Goal: Task Accomplishment & Management: Manage account settings

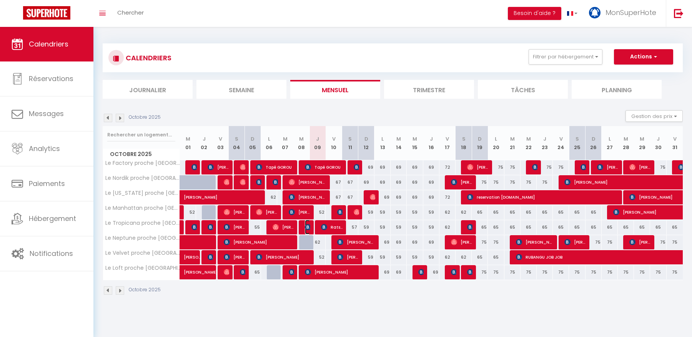
click at [310, 230] on span "[PERSON_NAME]" at bounding box center [307, 227] width 5 height 15
select select "OK"
select select "KO"
select select "0"
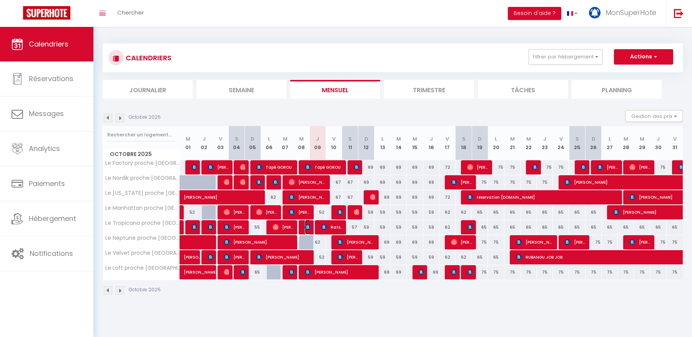
select select "1"
select select
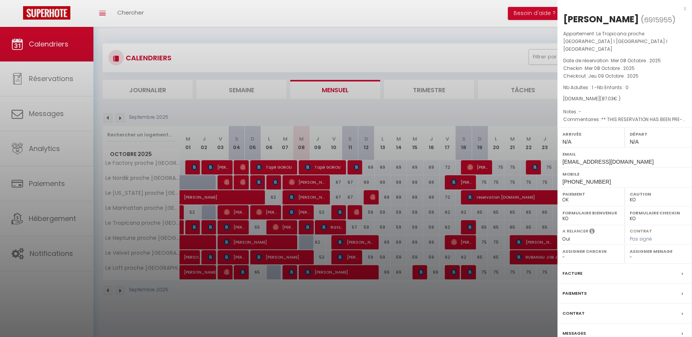
click at [576, 269] on label "Facture" at bounding box center [572, 273] width 20 height 8
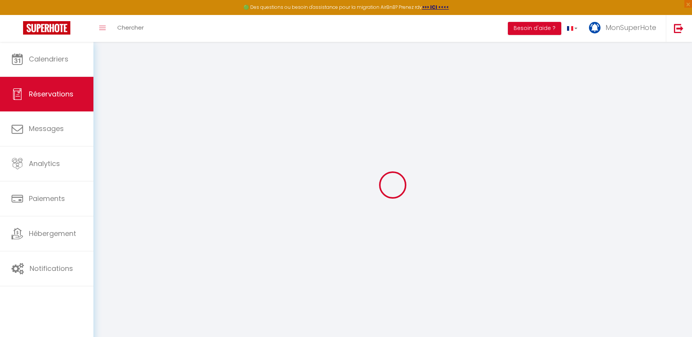
select select
checkbox input "false"
type textarea "** THIS RESERVATION HAS BEEN PRE-PAID ** BOOKING NOTE : Payment charge is EUR 1…"
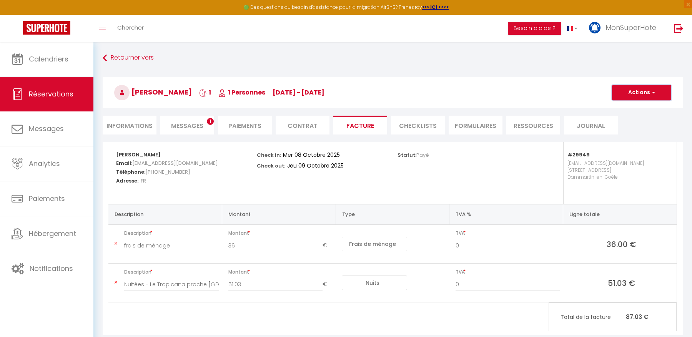
click at [633, 91] on button "Actions" at bounding box center [641, 92] width 59 height 15
click at [631, 130] on link "Envoyer la facture" at bounding box center [635, 130] width 65 height 10
type input "[EMAIL_ADDRESS][DOMAIN_NAME]"
select select "fr"
type input "Votre facture 6915955 - [GEOGRAPHIC_DATA] proche [GEOGRAPHIC_DATA] I [GEOGRAPHI…"
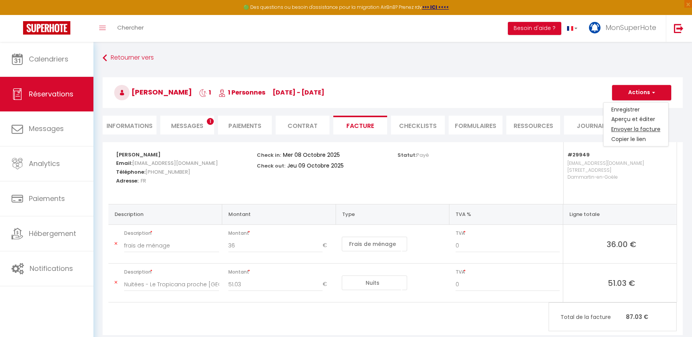
type textarea "Bonjour, Voici le lien pour télécharger votre facture : [URL][DOMAIN_NAME] Déta…"
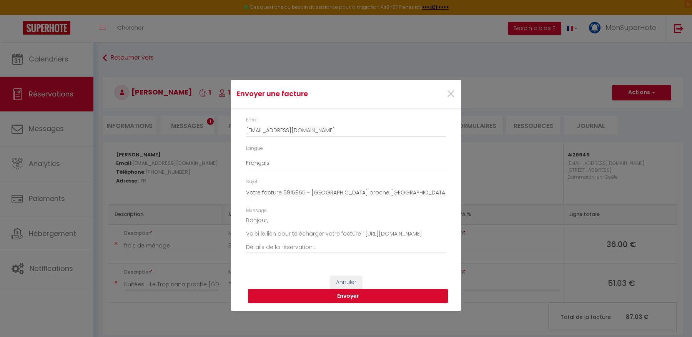
click at [432, 298] on button "Envoyer" at bounding box center [348, 296] width 200 height 15
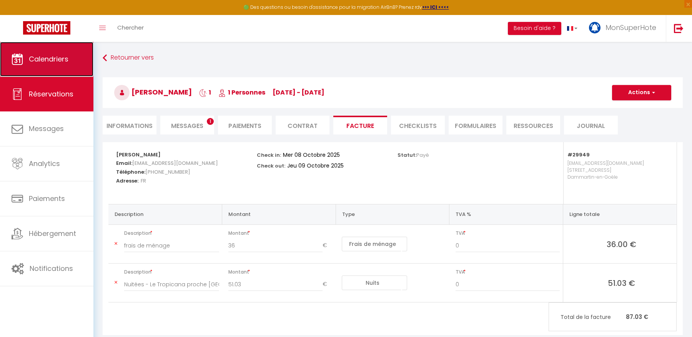
click at [67, 60] on span "Calendriers" at bounding box center [49, 59] width 40 height 10
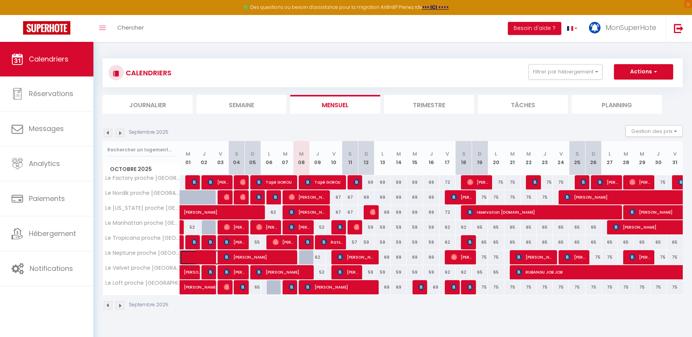
click at [190, 255] on link at bounding box center [188, 257] width 16 height 15
select select "OK"
select select "0"
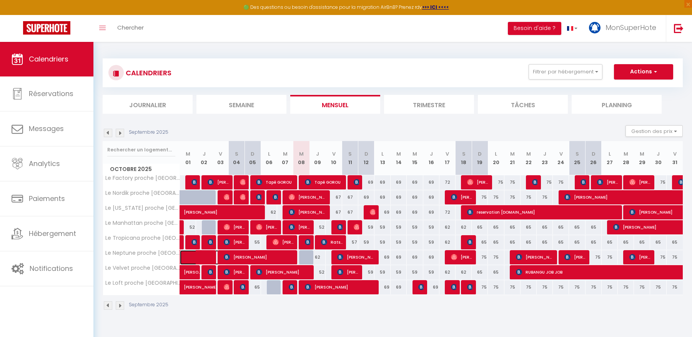
select select "1"
select select
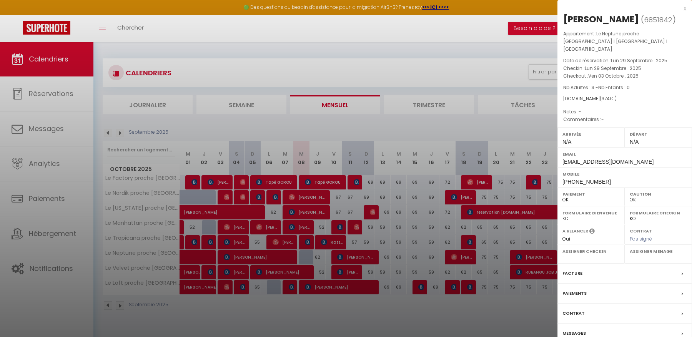
click at [274, 143] on div at bounding box center [346, 168] width 692 height 337
